Goal: Information Seeking & Learning: Learn about a topic

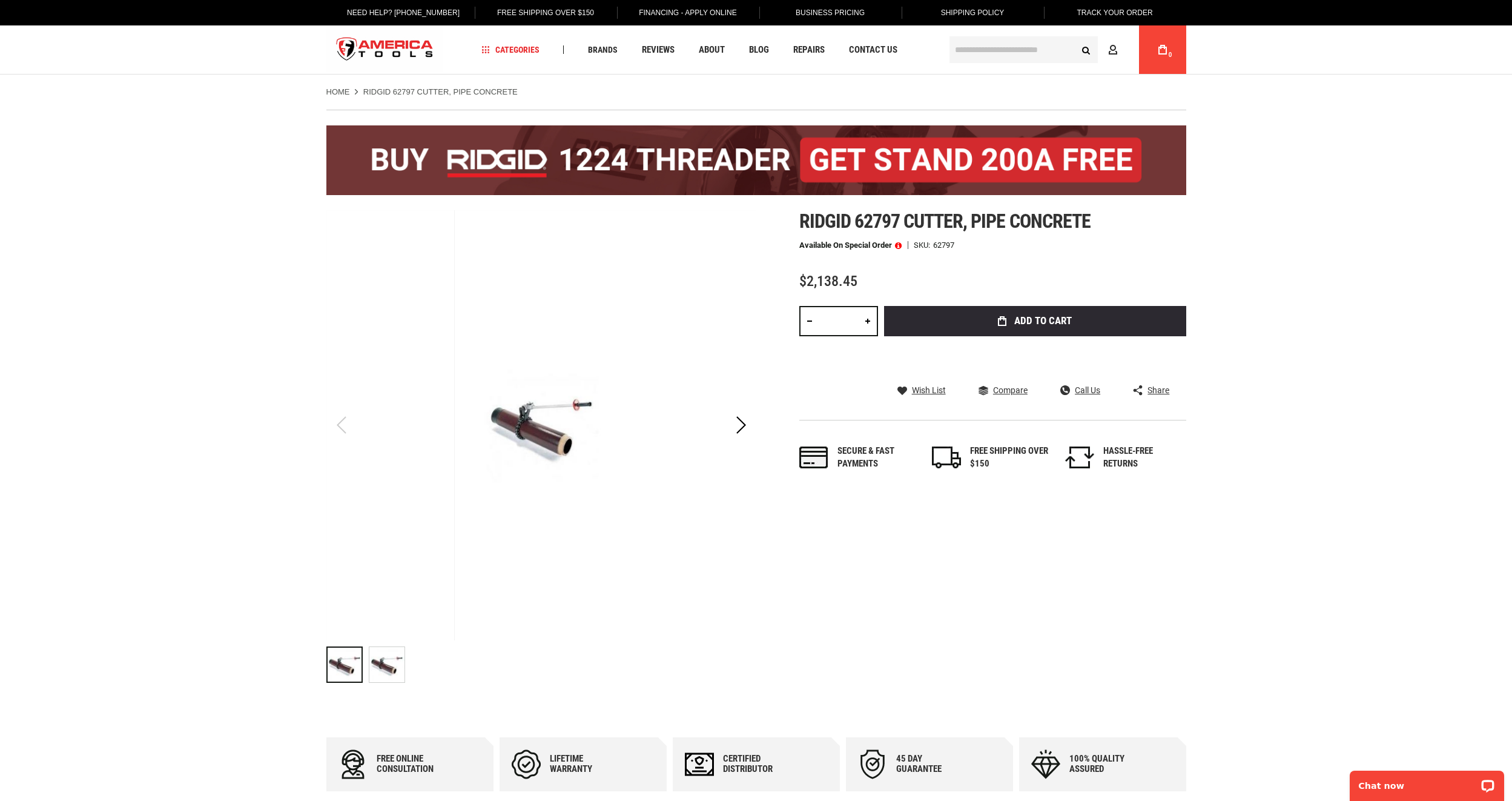
click at [393, 655] on img "RIDGID 62797 CUTTER, PIPE CONCRETE" at bounding box center [387, 664] width 35 height 35
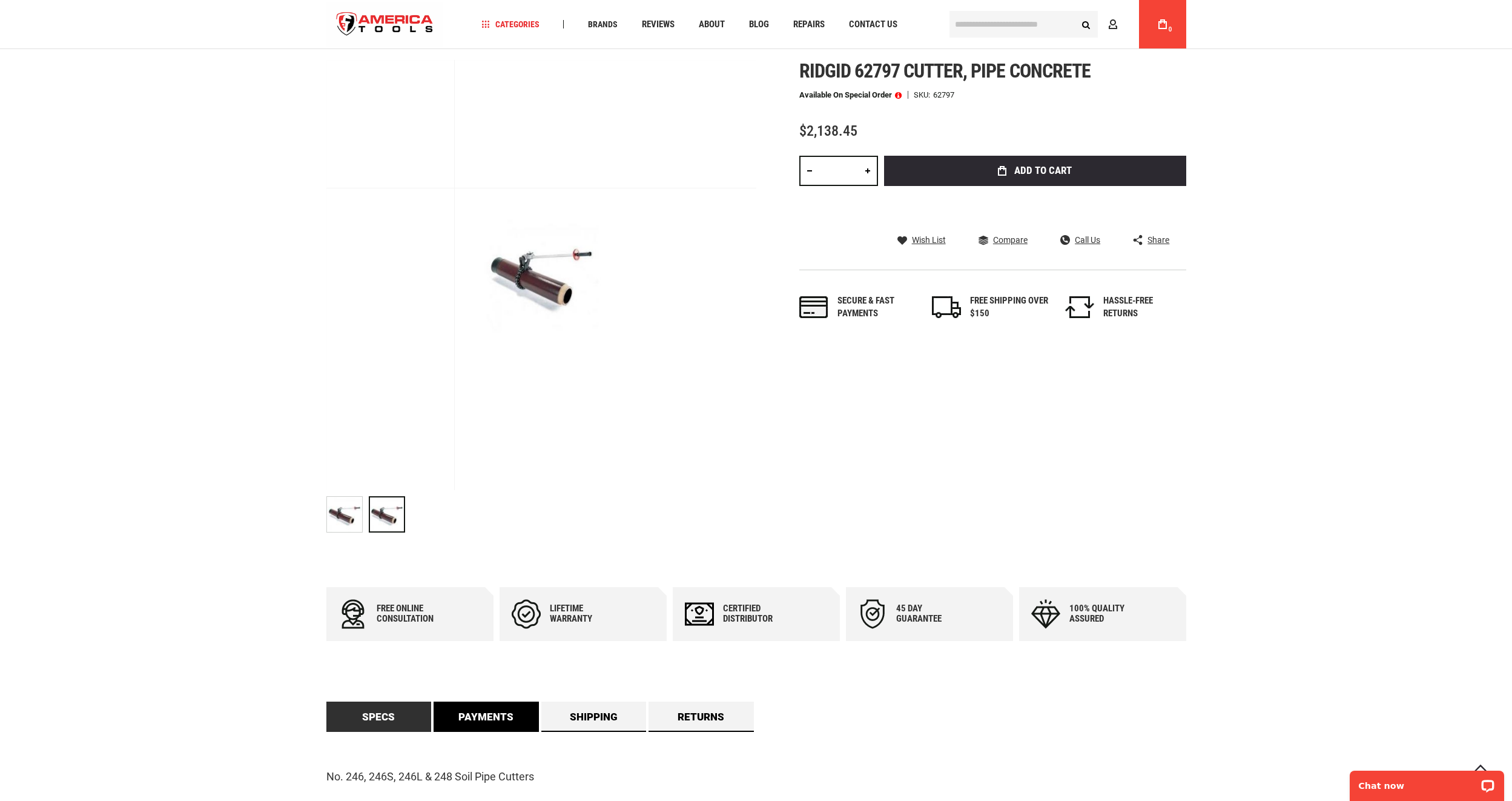
scroll to position [364, 0]
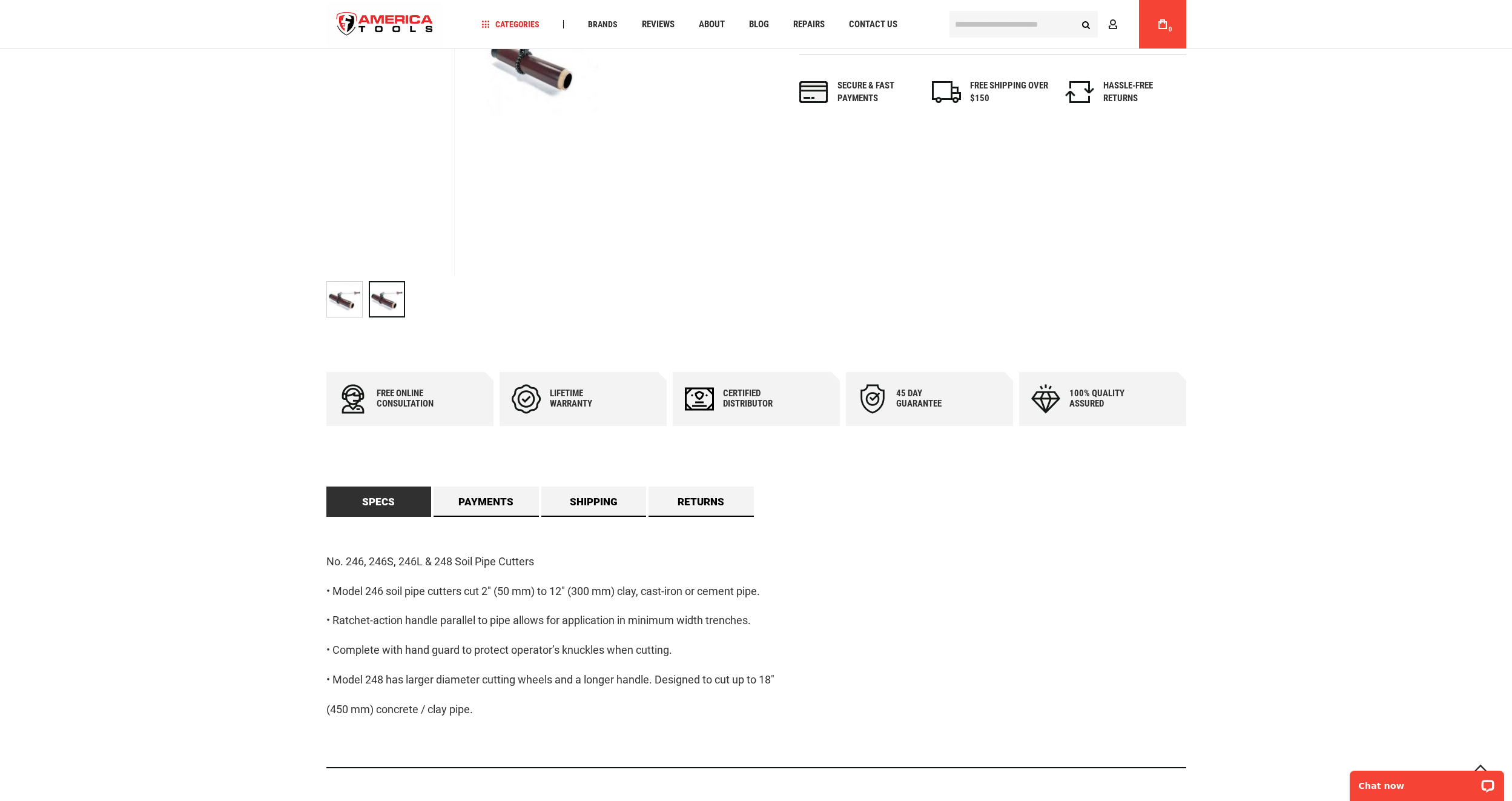
click at [415, 498] on link "Specs" at bounding box center [379, 502] width 105 height 30
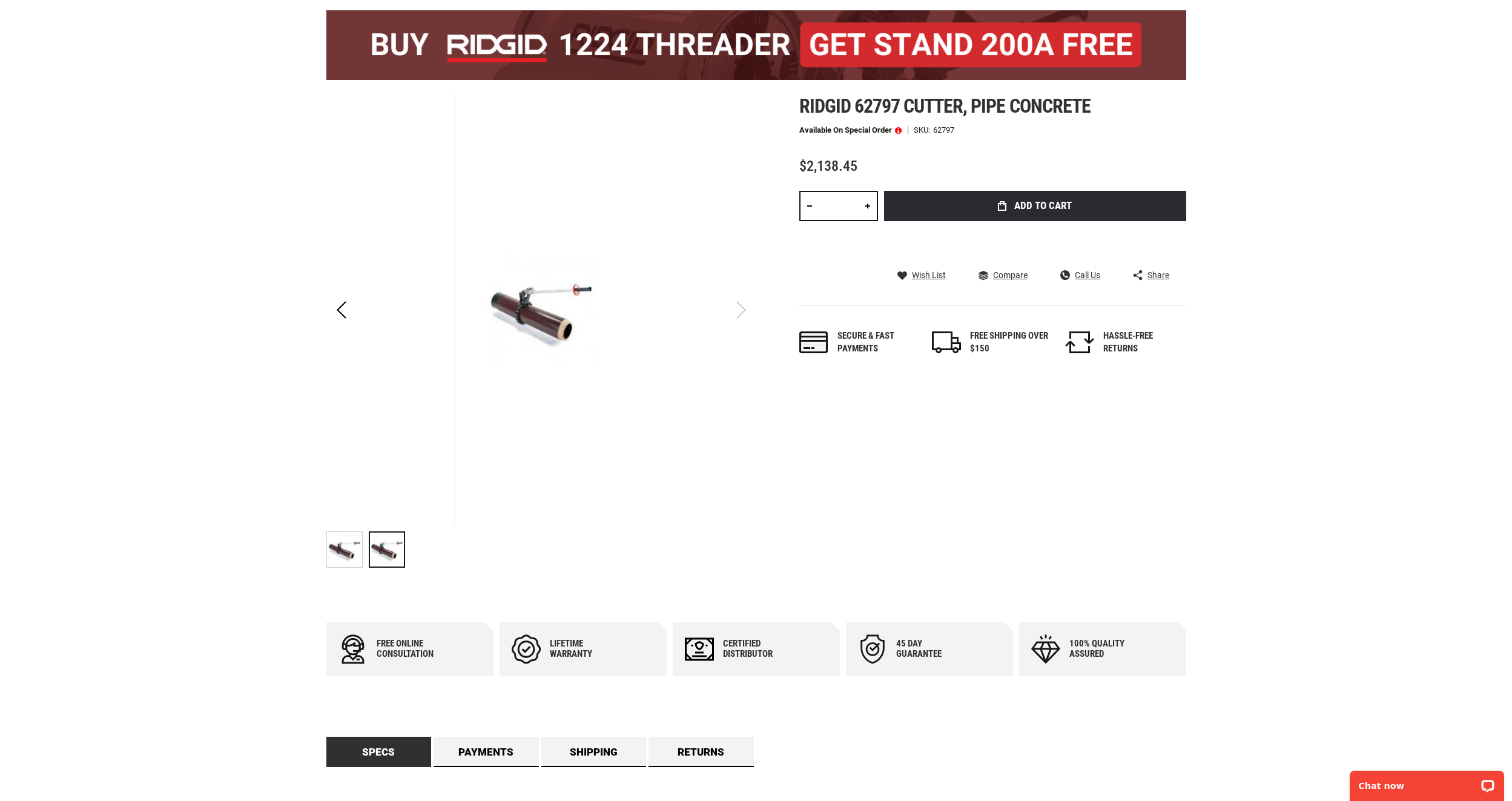
scroll to position [0, 0]
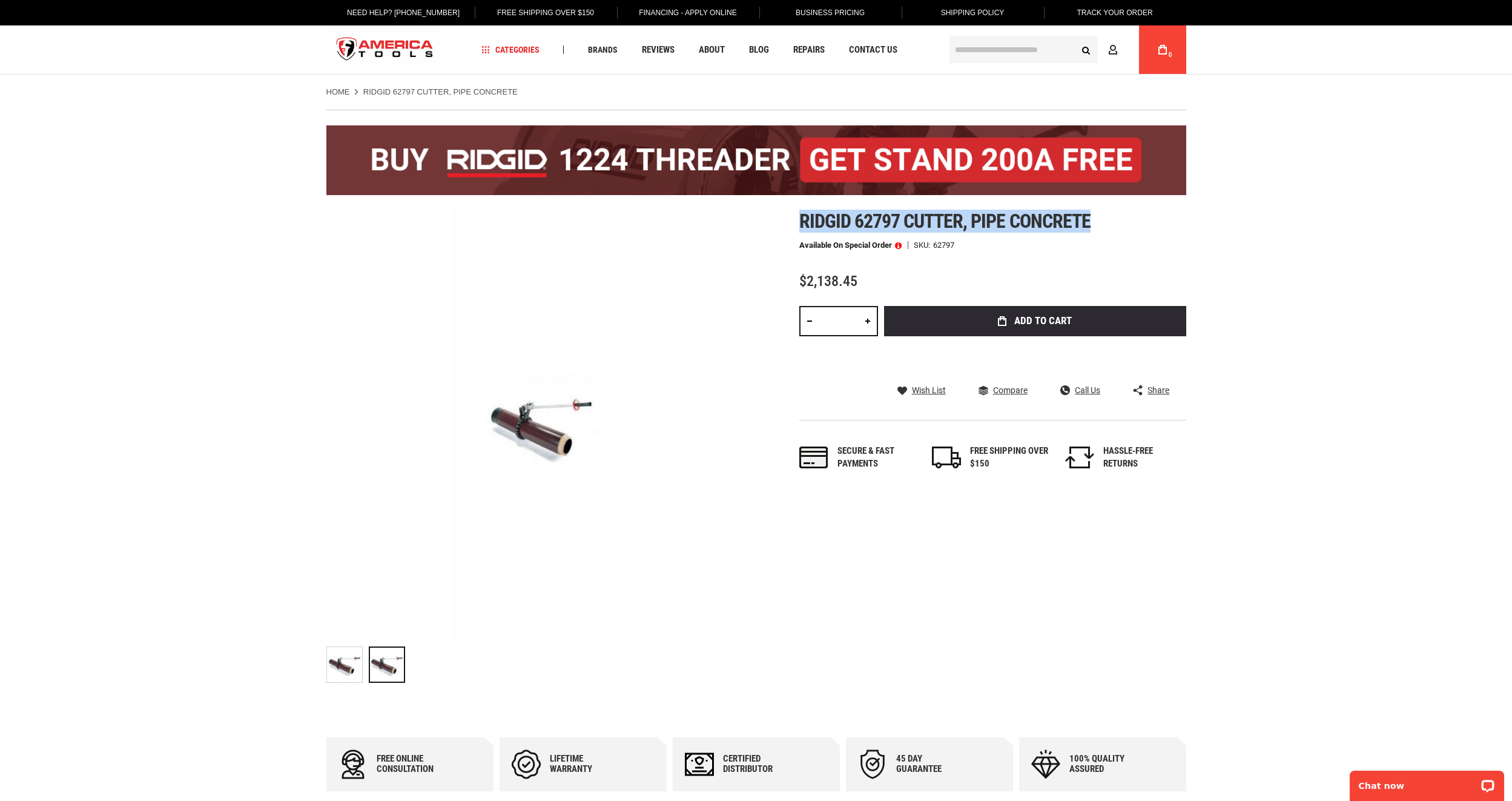
drag, startPoint x: 1092, startPoint y: 225, endPoint x: 800, endPoint y: 222, distance: 292.0
click at [800, 222] on span "Ridgid 62797 cutter, pipe concrete" at bounding box center [945, 221] width 291 height 23
drag, startPoint x: 800, startPoint y: 222, endPoint x: 818, endPoint y: 221, distance: 18.0
copy span "Ridgid 62797 cutter, pipe concrete"
click at [985, 55] on input "text" at bounding box center [1024, 49] width 149 height 27
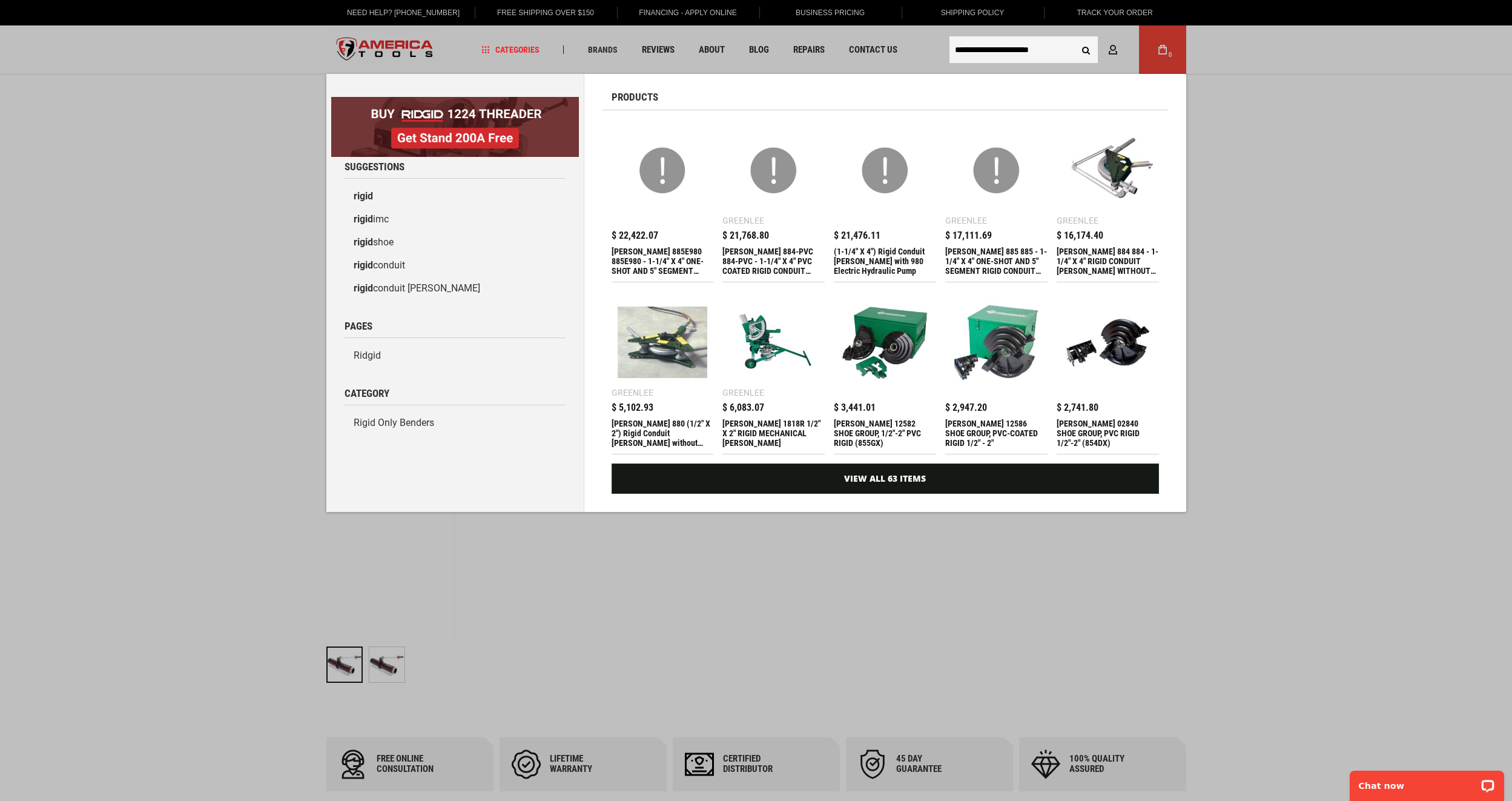
type input "**********"
click at [1075, 38] on button "Search" at bounding box center [1086, 49] width 23 height 23
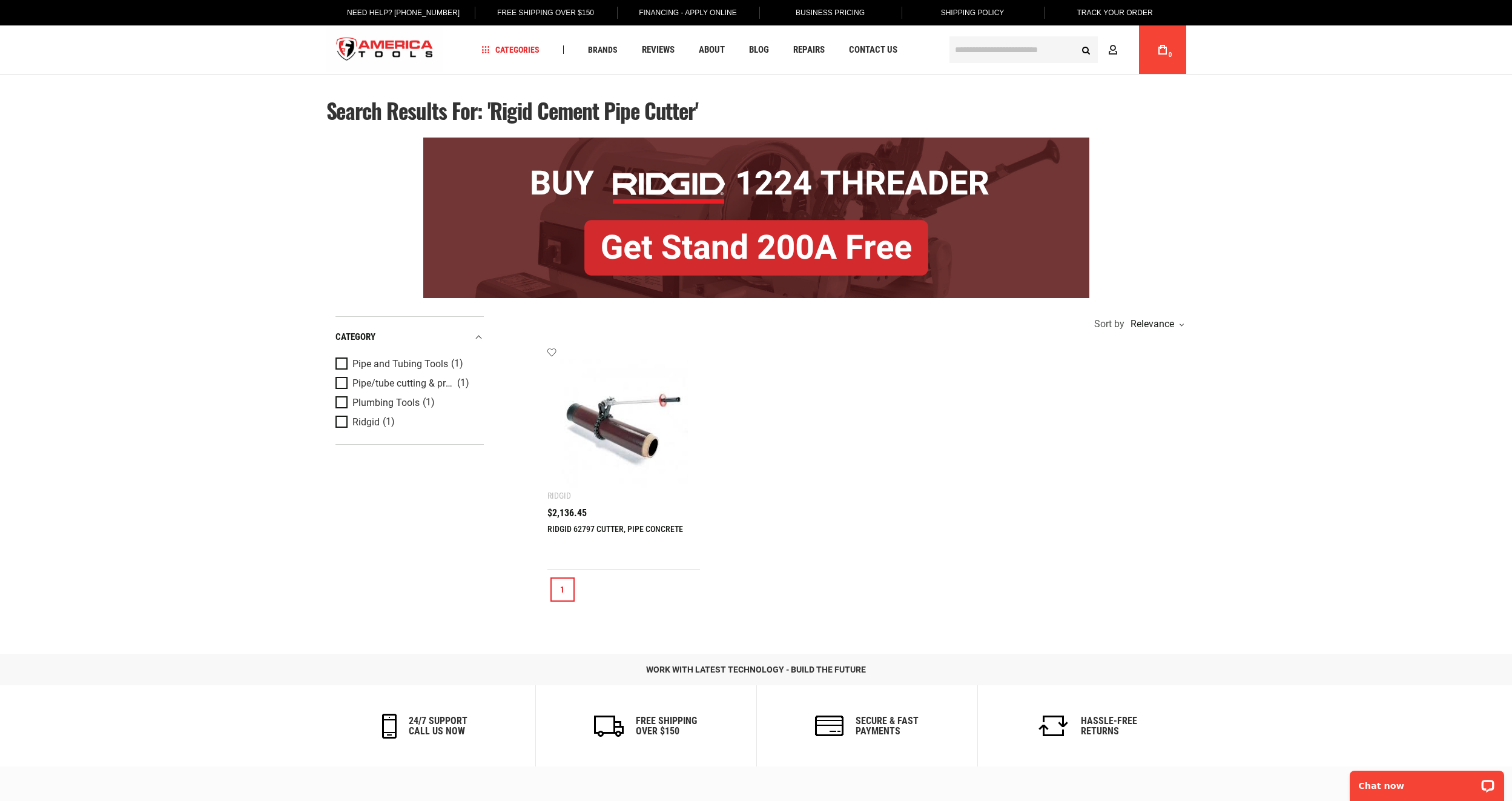
click at [628, 424] on img at bounding box center [624, 424] width 129 height 129
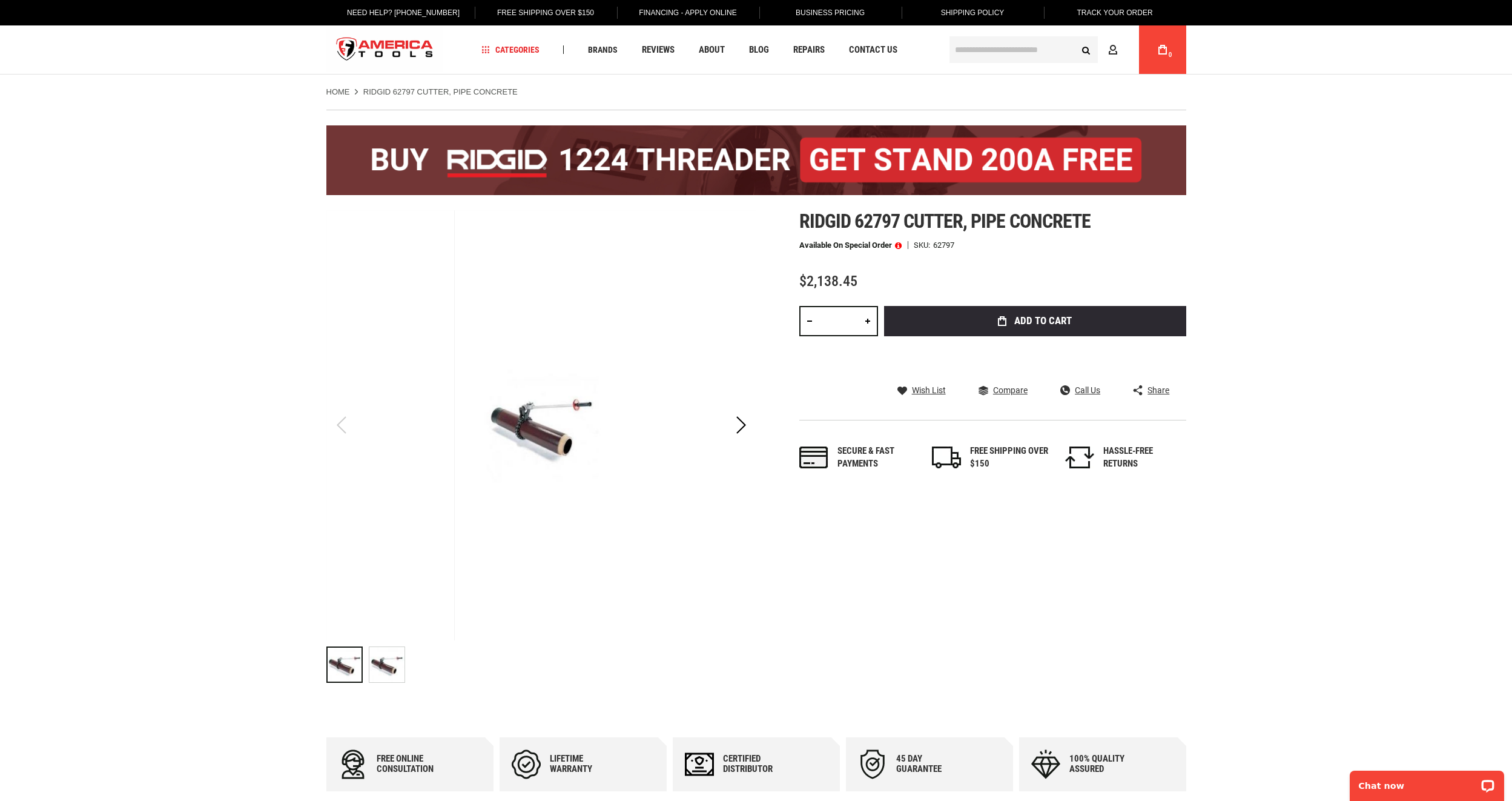
click at [381, 666] on img "RIDGID 62797 CUTTER, PIPE CONCRETE" at bounding box center [387, 664] width 35 height 35
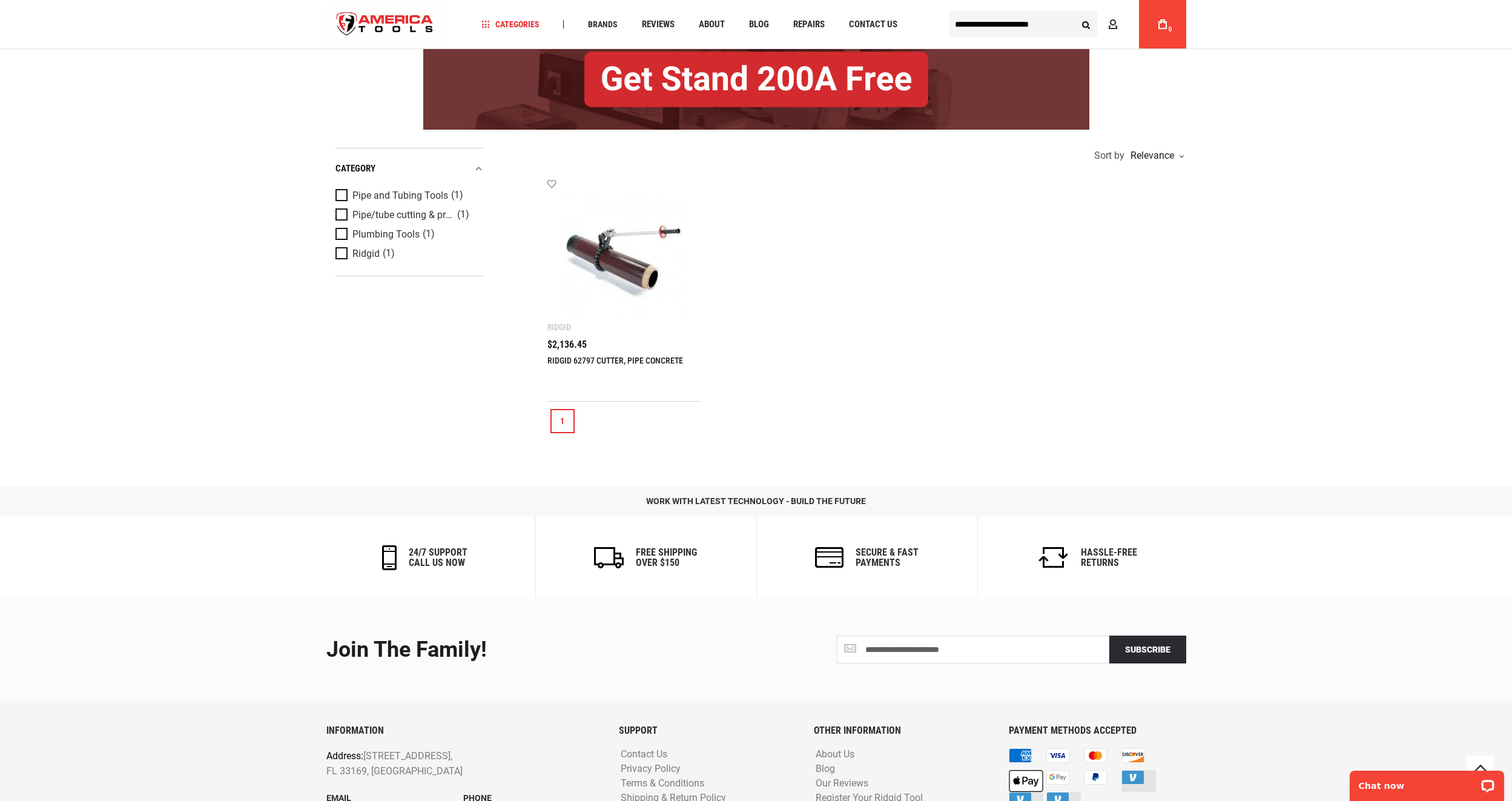
scroll to position [182, 0]
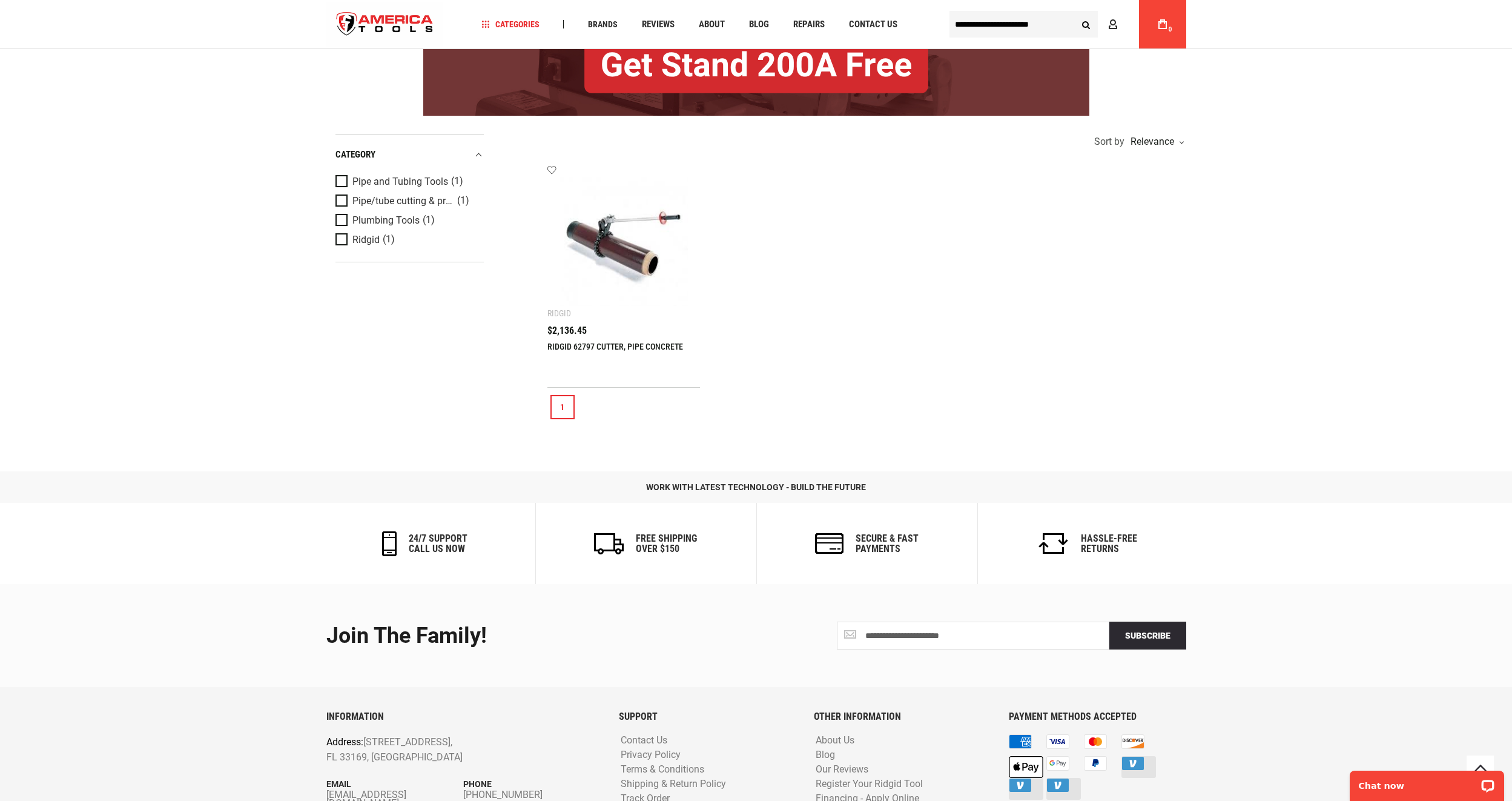
click at [609, 322] on div "Add to wishlist Ridgid RIDGID 62797 CUTTER, PIPE CONCRETE $2,136.45 Add to Cart" at bounding box center [624, 276] width 153 height 223
click at [596, 282] on img at bounding box center [624, 241] width 129 height 129
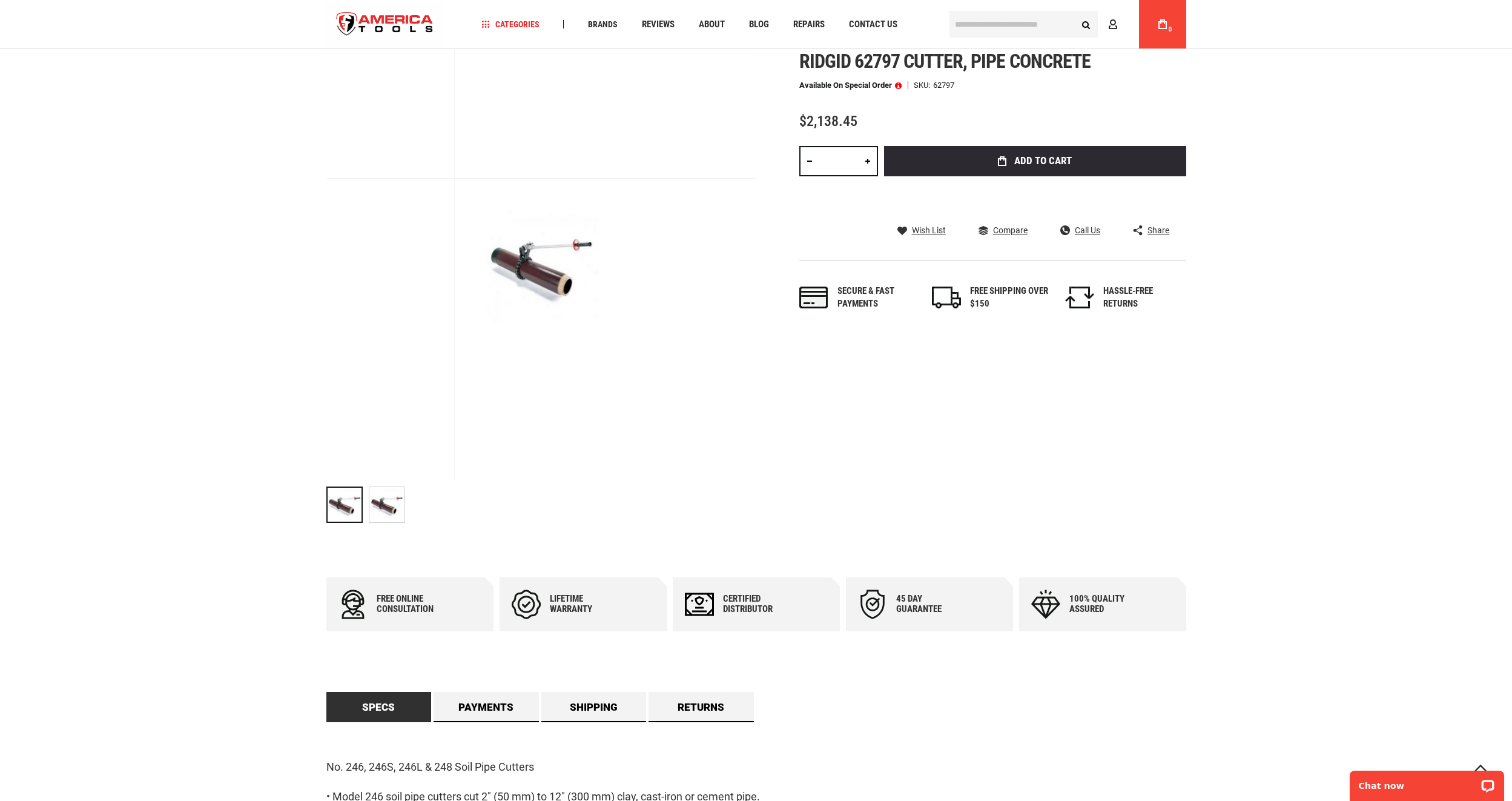
scroll to position [121, 0]
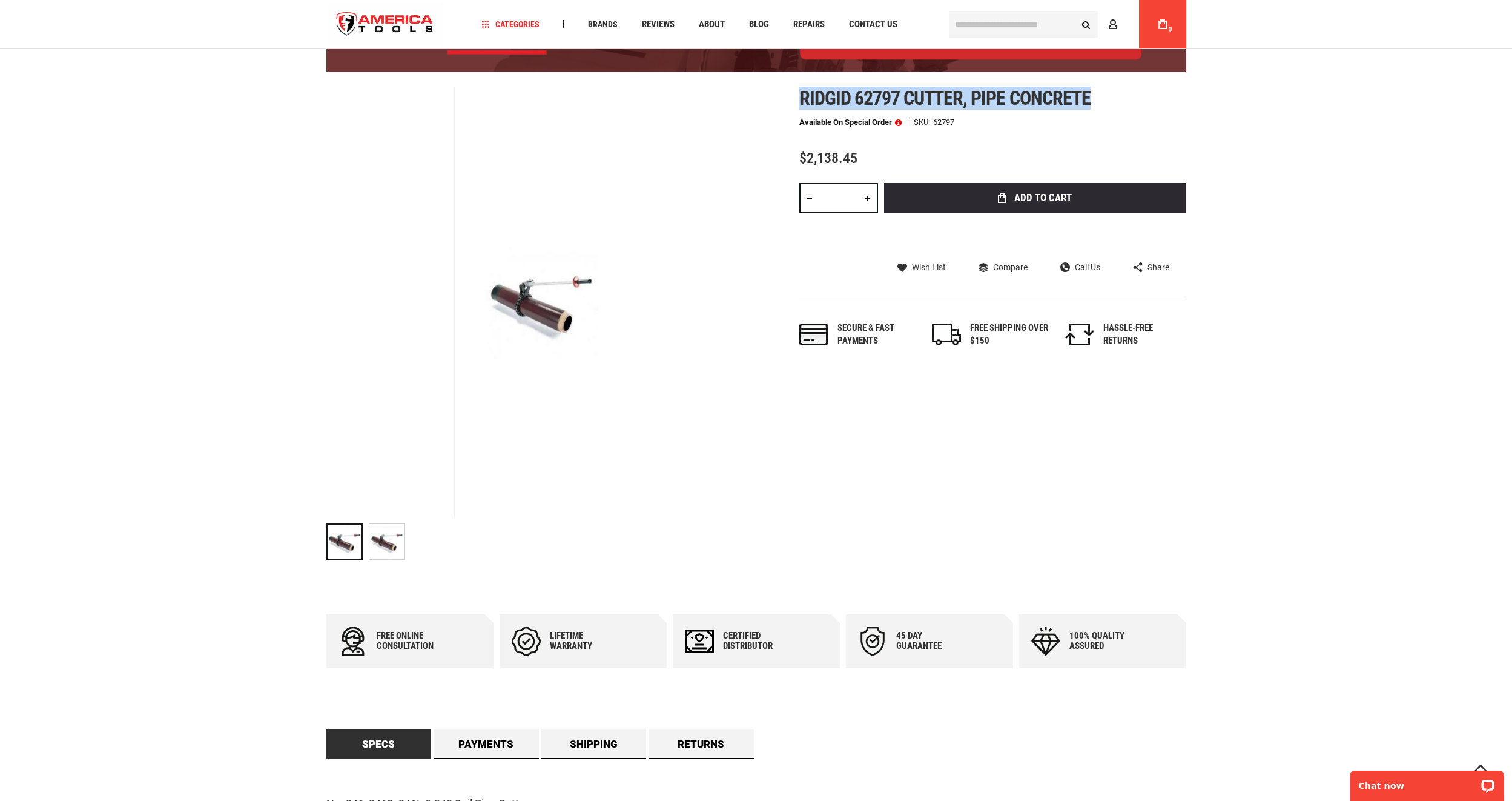
drag, startPoint x: 1092, startPoint y: 93, endPoint x: 801, endPoint y: 104, distance: 291.2
click at [801, 104] on span "Ridgid 62797 cutter, pipe concrete" at bounding box center [945, 98] width 291 height 23
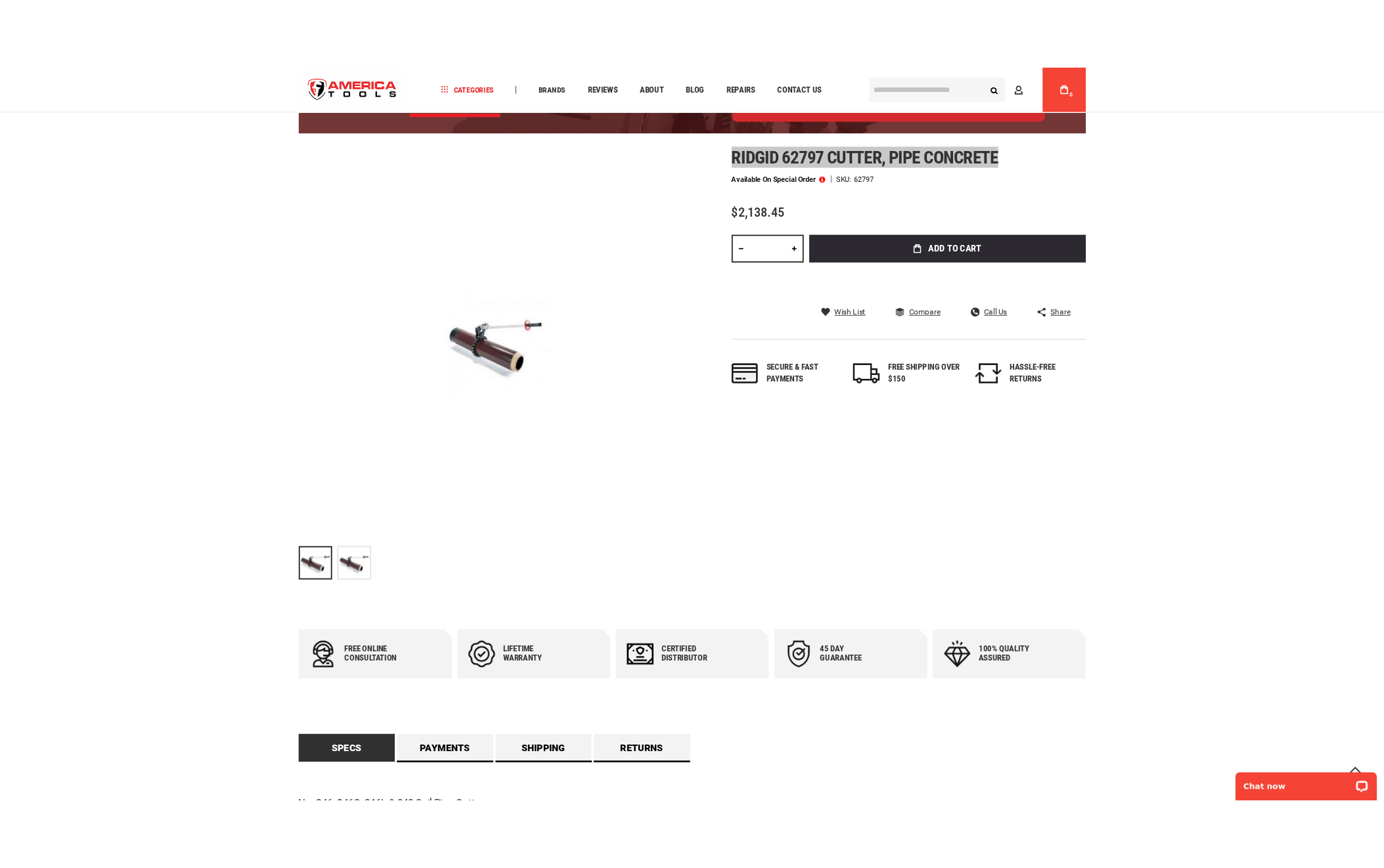
scroll to position [105, 0]
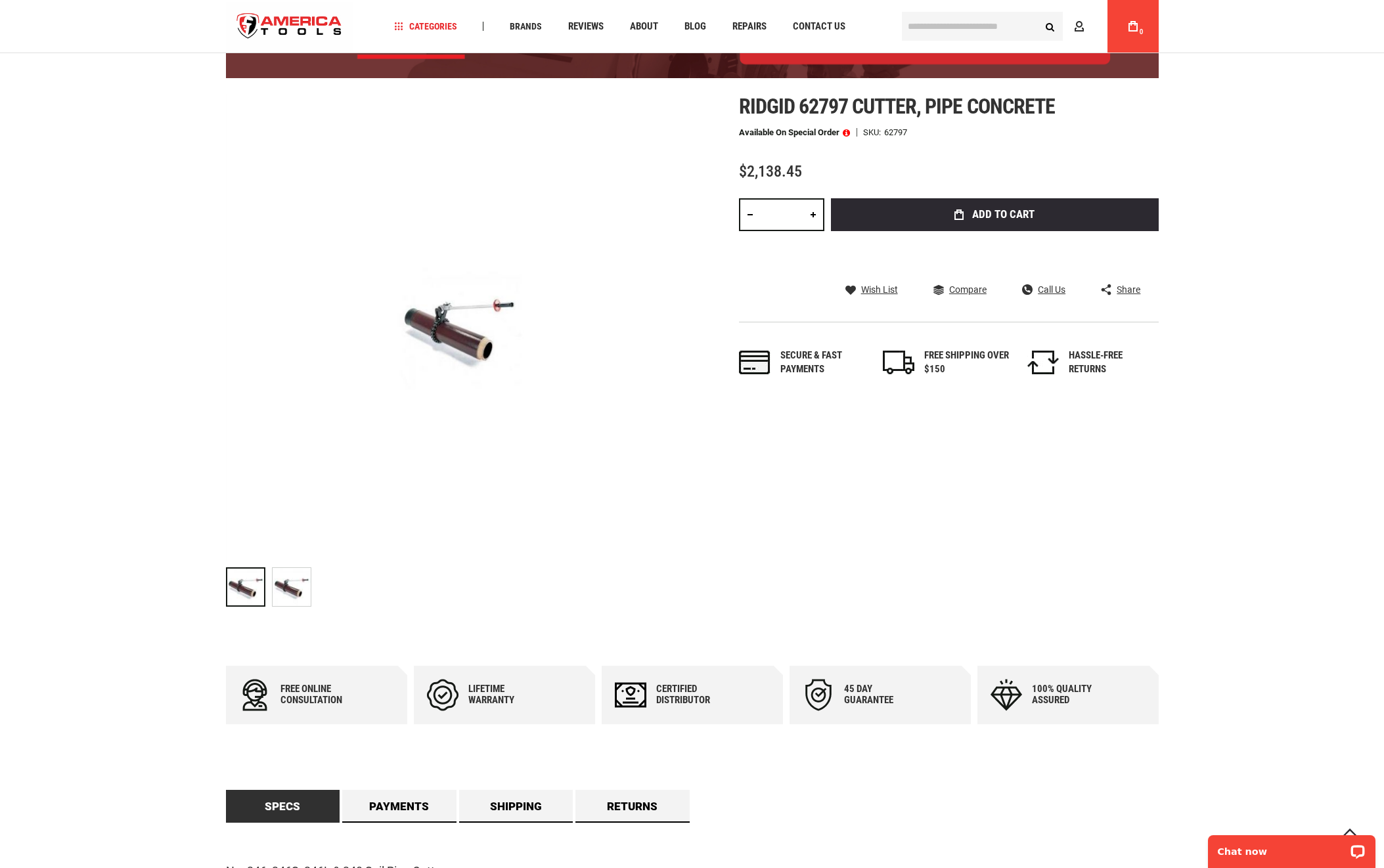
click at [1004, 120] on div "Ridgid 62797 cutter, pipe concrete Available on Special Order SKU 62797 $2,138.…" at bounding box center [948, 249] width 420 height 309
